Goal: Task Accomplishment & Management: Use online tool/utility

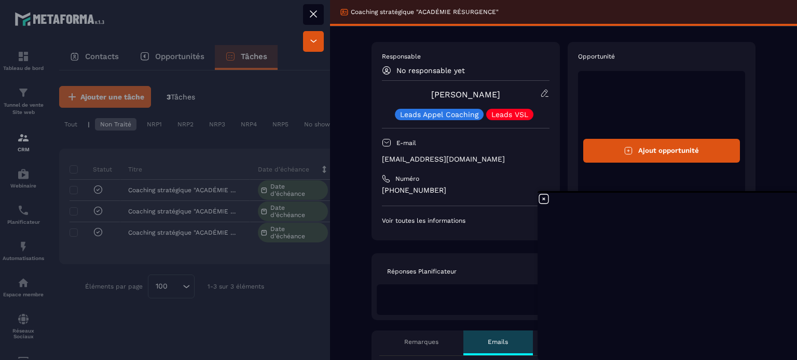
scroll to position [7970, 0]
click at [542, 201] on icon at bounding box center [543, 199] width 12 height 12
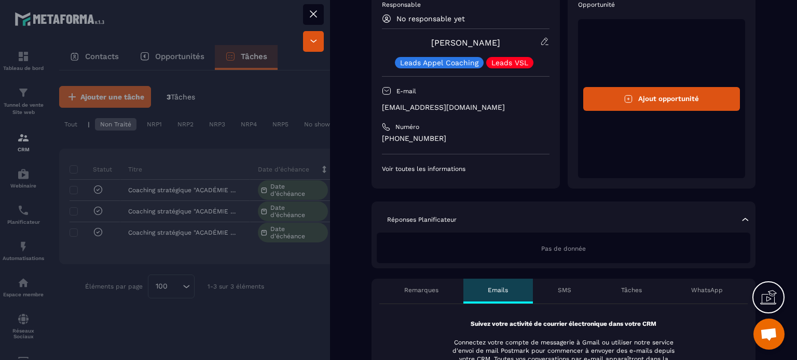
scroll to position [0, 0]
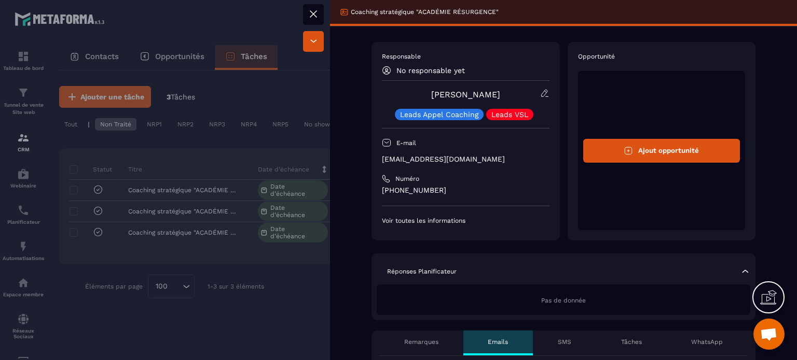
click at [405, 221] on p "Voir toutes les informations" at bounding box center [466, 221] width 168 height 8
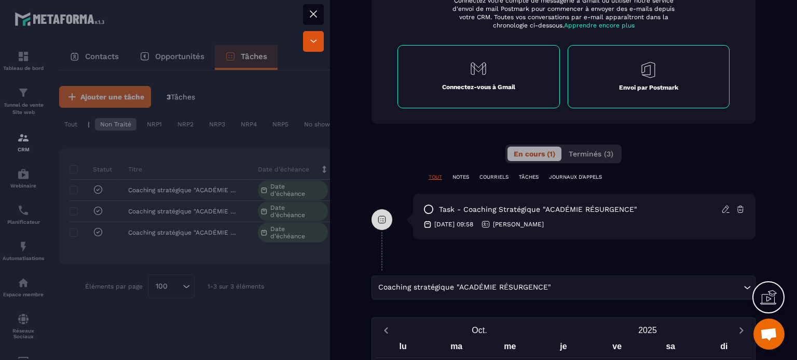
scroll to position [498, 0]
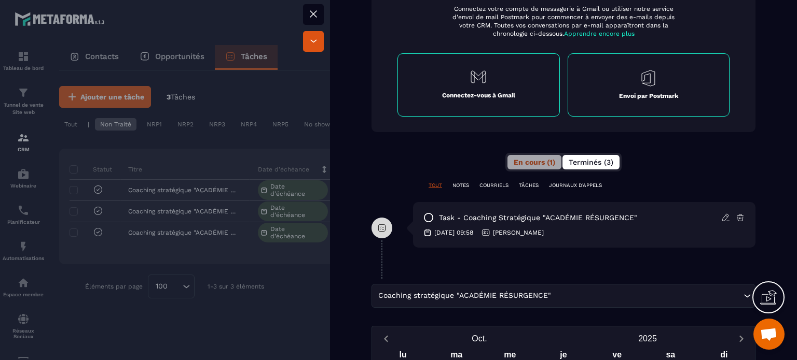
click at [580, 162] on span "Terminés (3)" at bounding box center [590, 162] width 45 height 8
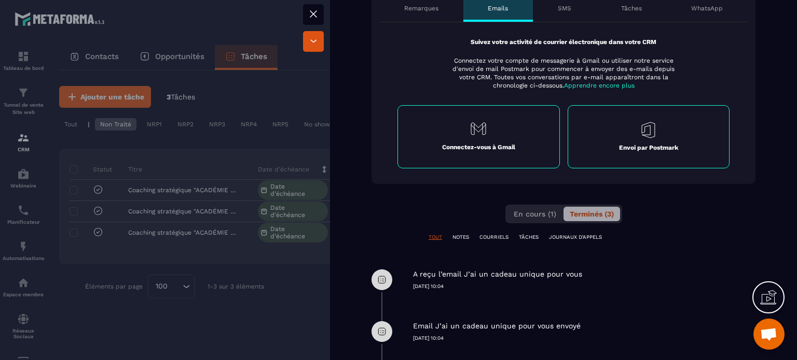
scroll to position [446, 0]
drag, startPoint x: 526, startPoint y: 217, endPoint x: 521, endPoint y: 215, distance: 6.1
click at [525, 216] on span "En cours (1)" at bounding box center [534, 214] width 43 height 8
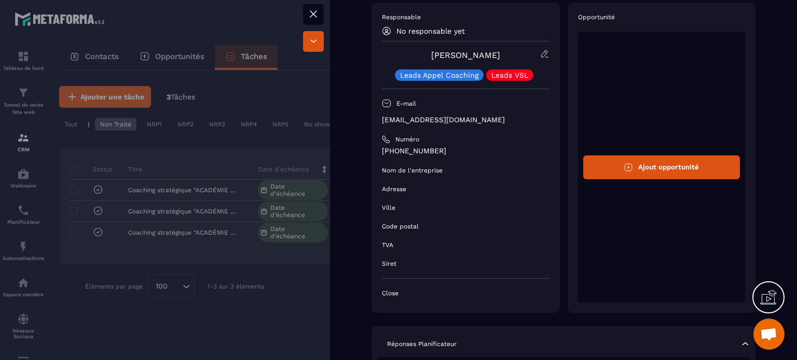
scroll to position [0, 0]
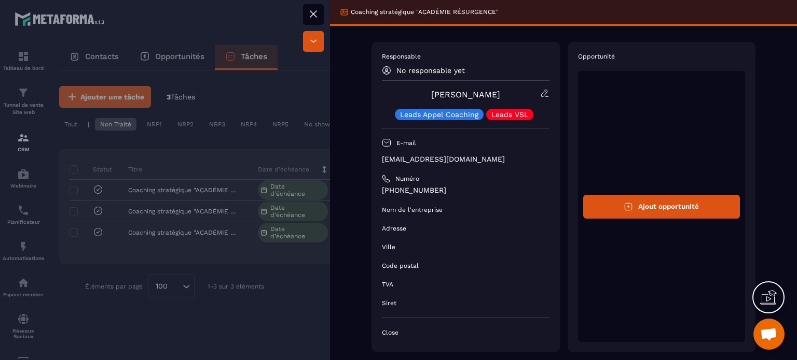
click at [767, 333] on span "Ouvrir le chat" at bounding box center [768, 335] width 17 height 15
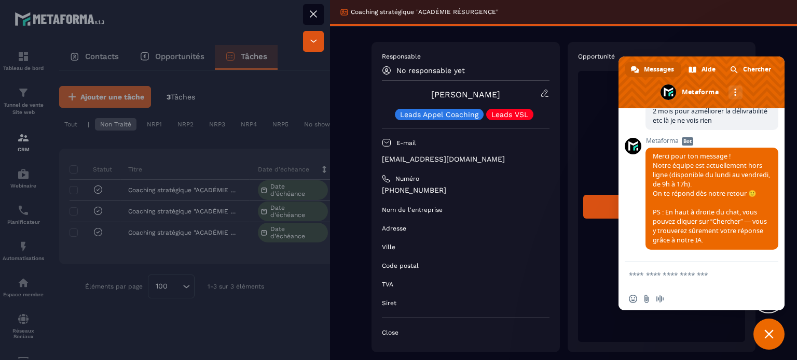
click at [647, 272] on textarea "Entrez votre message..." at bounding box center [690, 275] width 122 height 9
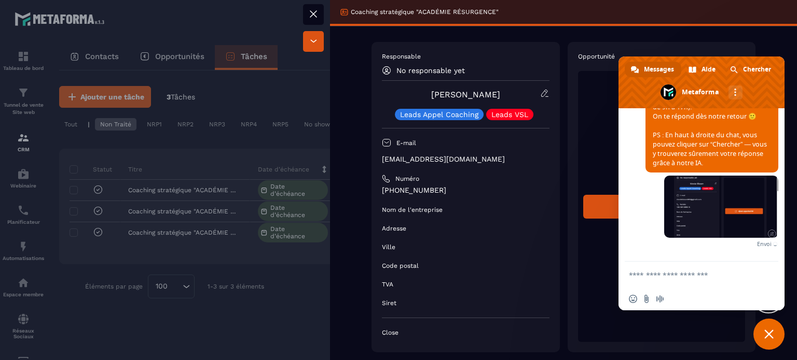
scroll to position [8039, 0]
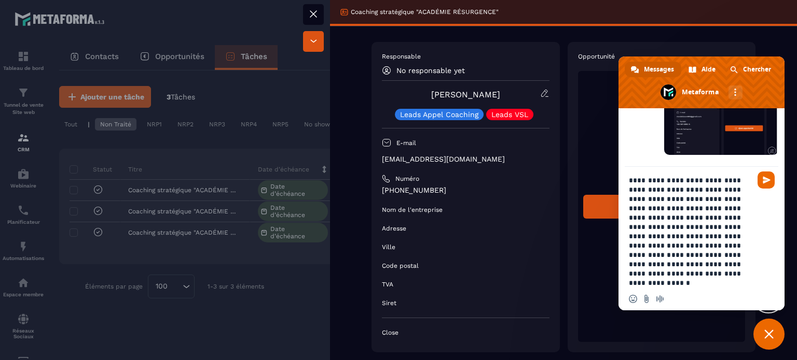
click at [720, 262] on textarea "**********" at bounding box center [690, 232] width 122 height 112
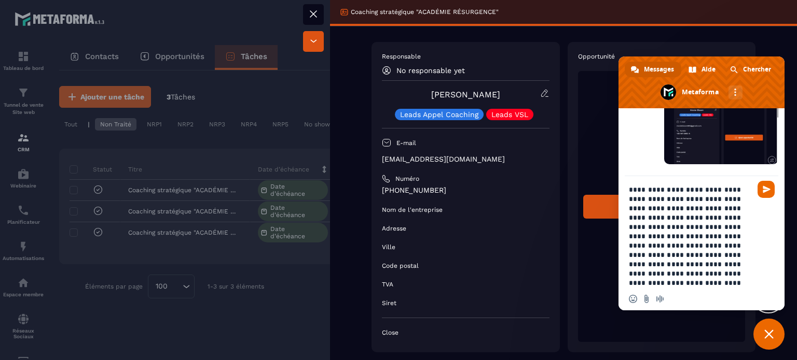
drag, startPoint x: 675, startPoint y: 284, endPoint x: 625, endPoint y: 259, distance: 55.9
click at [625, 259] on div "**********" at bounding box center [701, 233] width 166 height 114
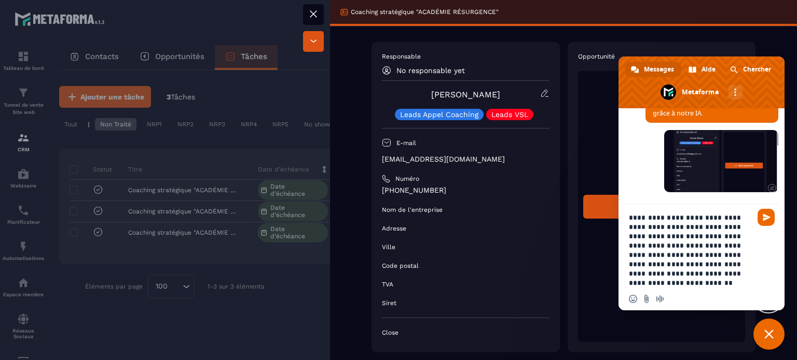
drag, startPoint x: 747, startPoint y: 272, endPoint x: 670, endPoint y: 263, distance: 77.8
click at [670, 263] on textarea "**********" at bounding box center [690, 250] width 122 height 75
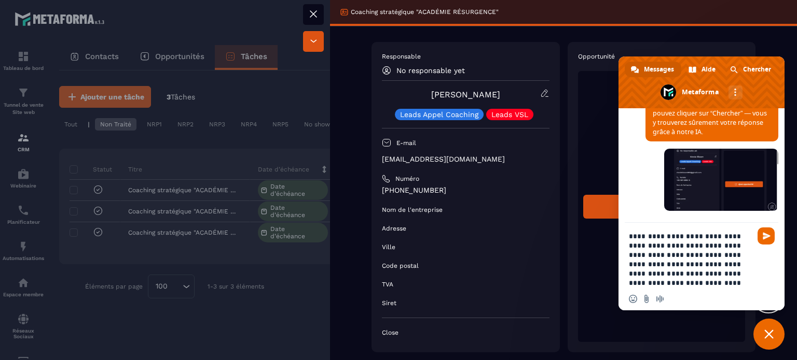
type textarea "**********"
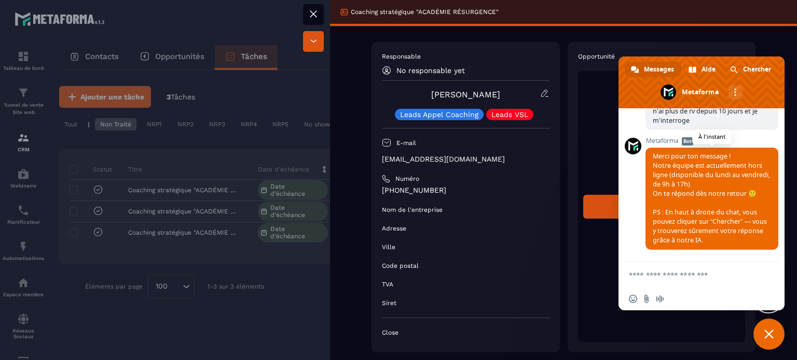
scroll to position [8234, 0]
click at [311, 12] on icon at bounding box center [313, 14] width 12 height 12
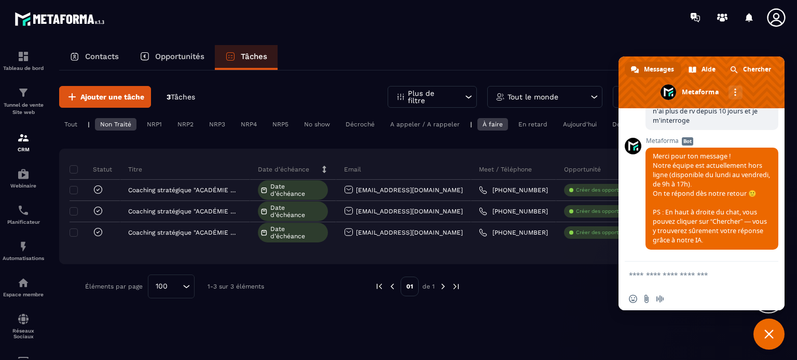
click at [766, 335] on span "Fermer le chat" at bounding box center [768, 334] width 9 height 9
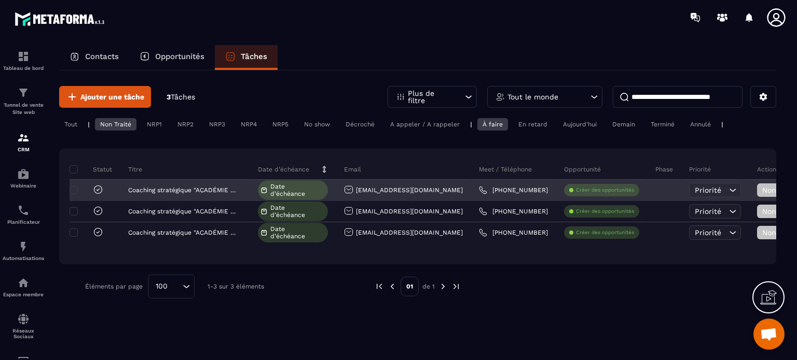
click at [281, 190] on span "Date d’échéance" at bounding box center [297, 190] width 55 height 15
